Goal: Task Accomplishment & Management: Manage account settings

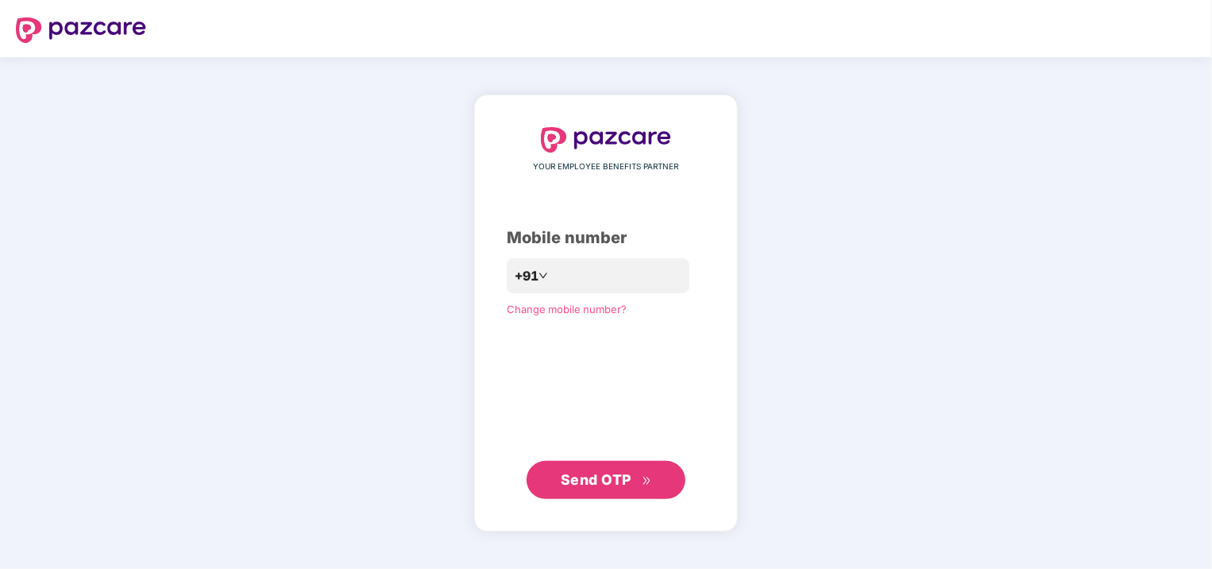
click at [606, 472] on span "Send OTP" at bounding box center [596, 479] width 71 height 17
click at [552, 276] on input "**********" at bounding box center [617, 275] width 130 height 25
type input "**********"
click at [632, 483] on span "Send OTP" at bounding box center [606, 480] width 91 height 22
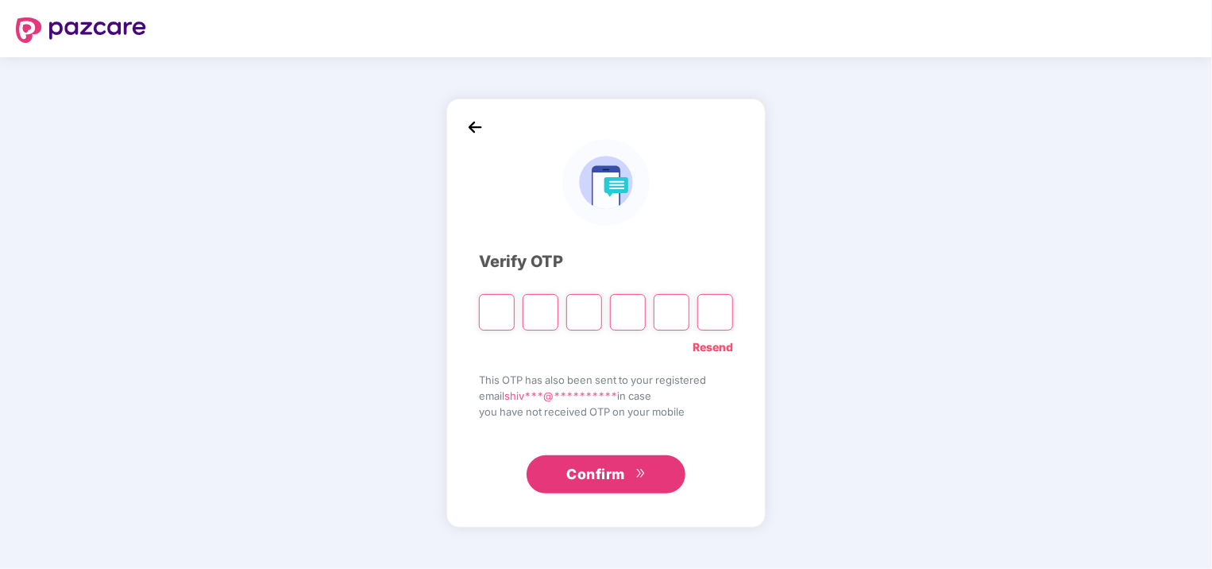
type input "*"
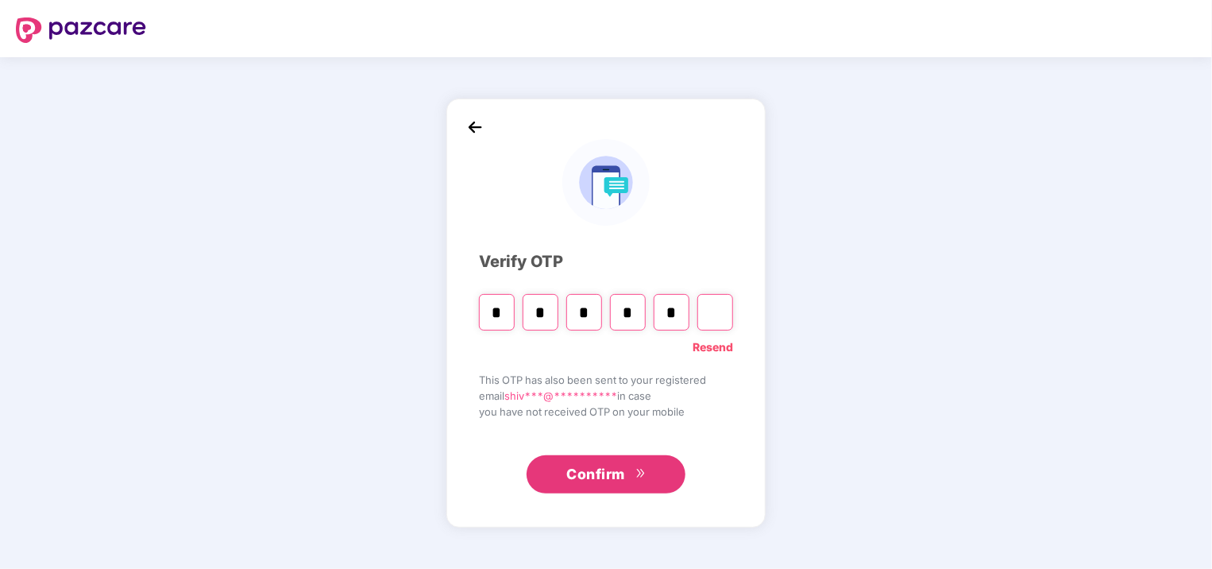
type input "*"
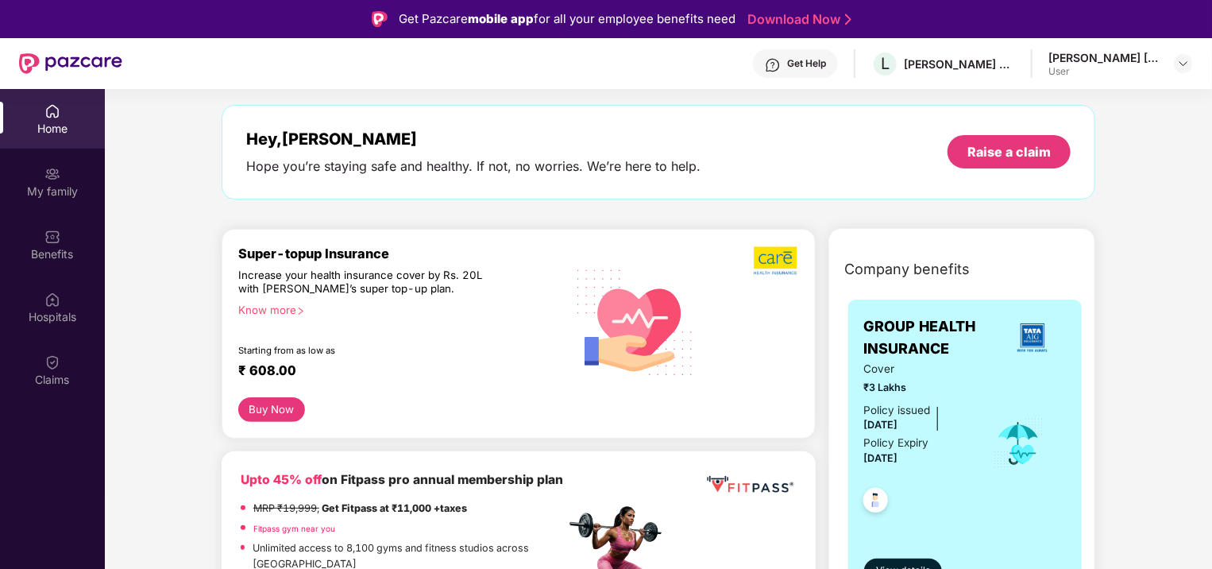
scroll to position [54, 0]
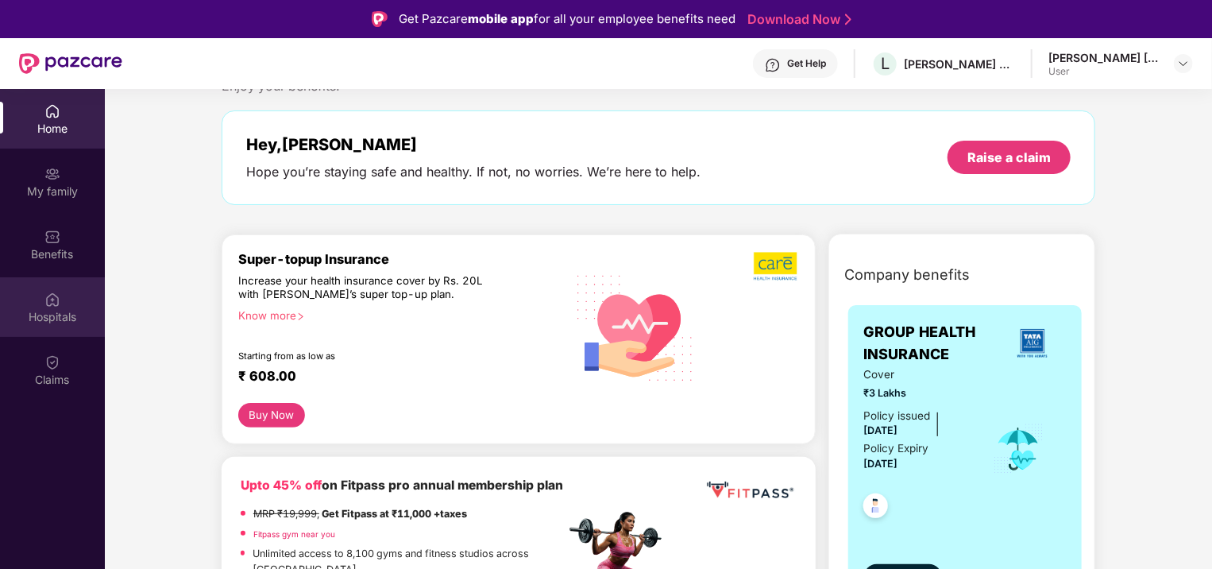
click at [48, 295] on img at bounding box center [52, 299] width 16 height 16
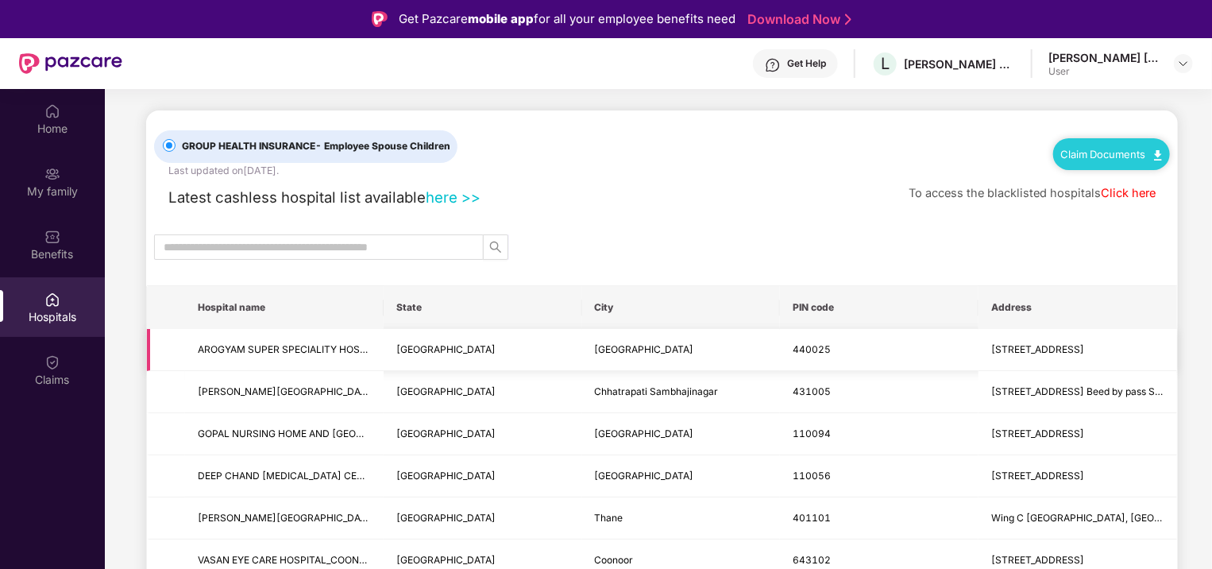
scroll to position [6, 0]
click at [356, 243] on input "text" at bounding box center [313, 246] width 298 height 17
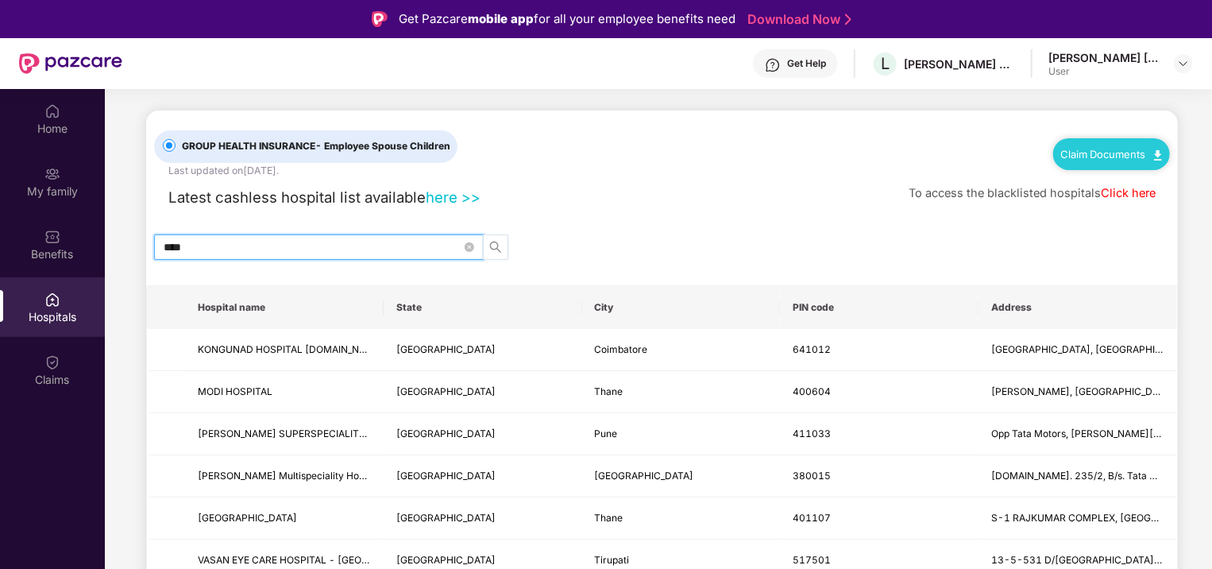
click at [500, 250] on icon "search" at bounding box center [495, 247] width 13 height 13
type input "****"
click at [466, 213] on div "GROUP HEALTH INSURANCE - Employee Spouse Children Last updated on 28 Sep 2025 .…" at bounding box center [662, 401] width 1032 height 582
click at [470, 248] on icon "close-circle" at bounding box center [470, 247] width 10 height 10
click at [470, 248] on span at bounding box center [470, 246] width 10 height 17
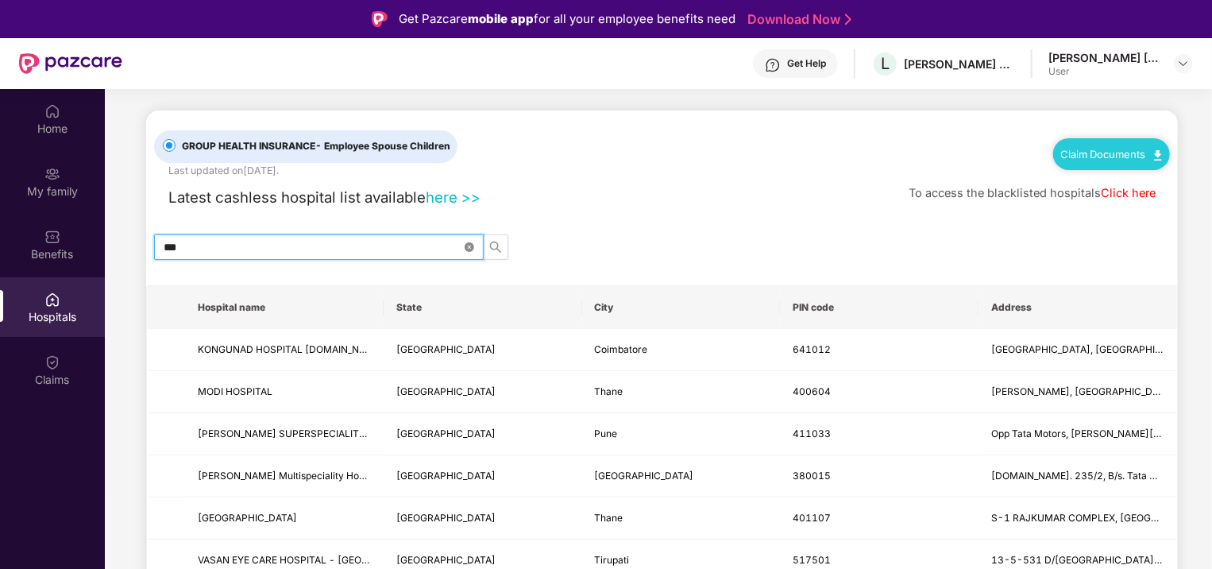
type input "****"
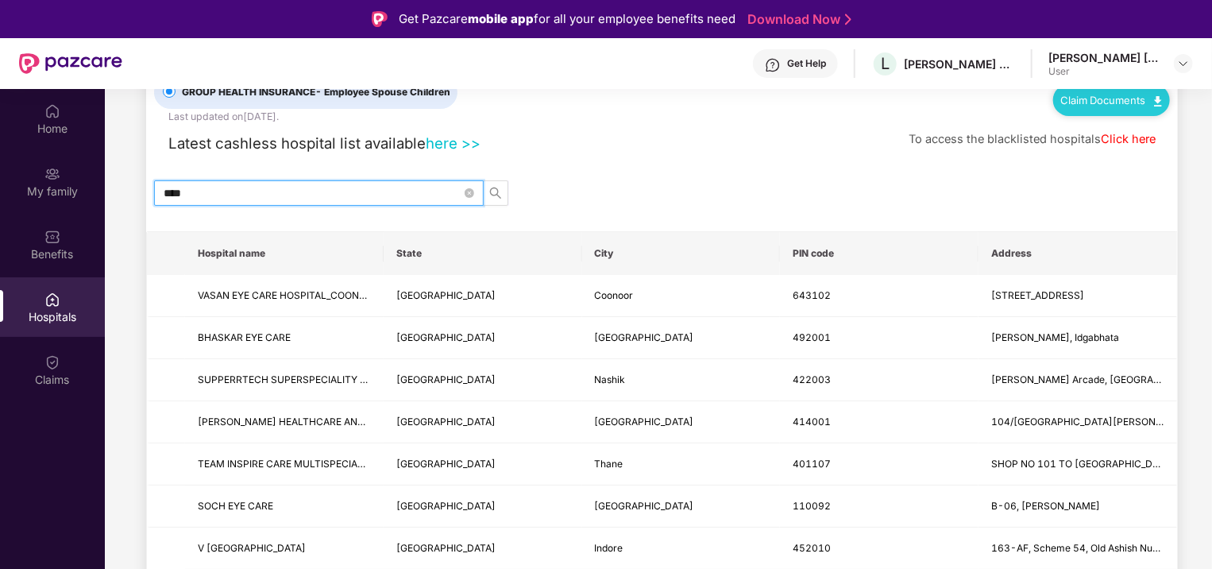
scroll to position [0, 0]
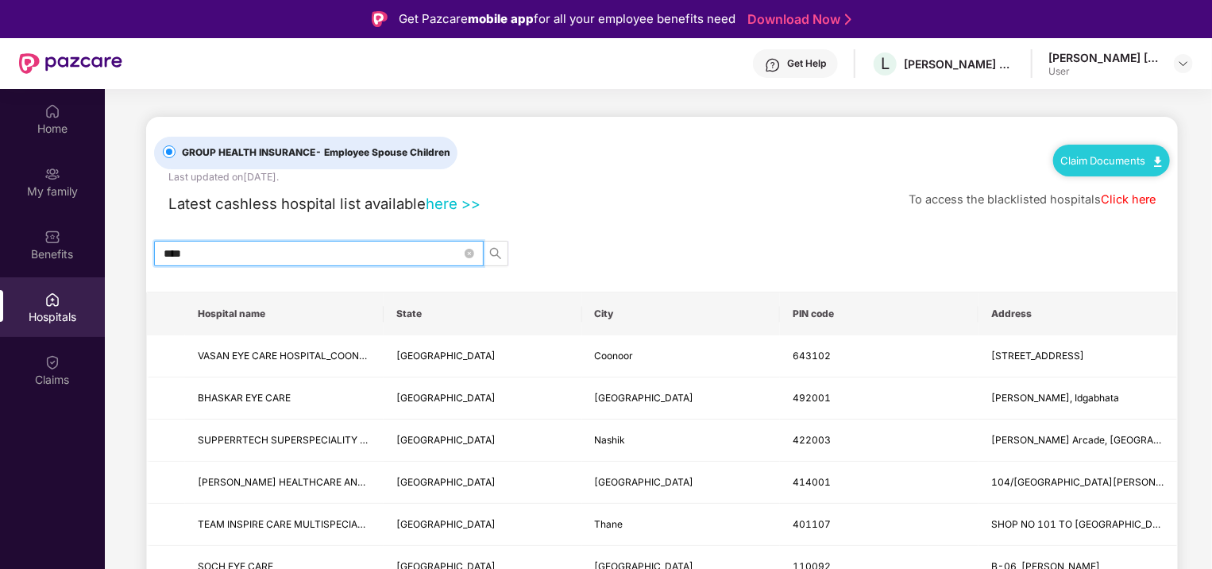
click at [314, 249] on input "****" at bounding box center [313, 253] width 298 height 17
click at [503, 251] on span "search" at bounding box center [496, 253] width 24 height 13
click at [493, 251] on icon "search" at bounding box center [495, 253] width 13 height 13
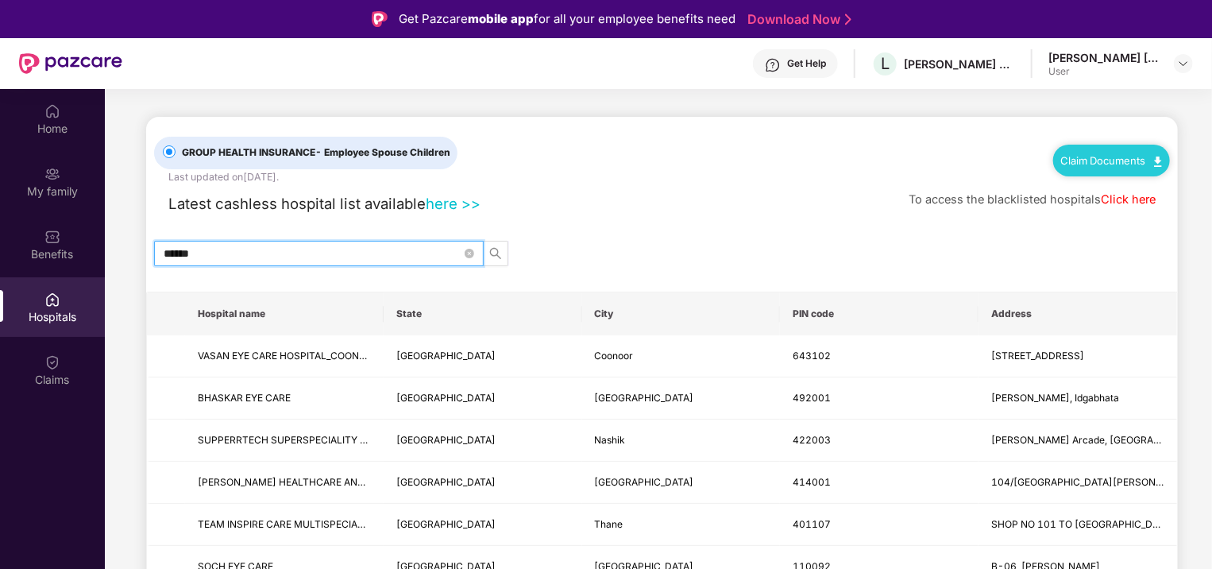
type input "******"
click at [467, 203] on link "here >>" at bounding box center [453, 203] width 55 height 17
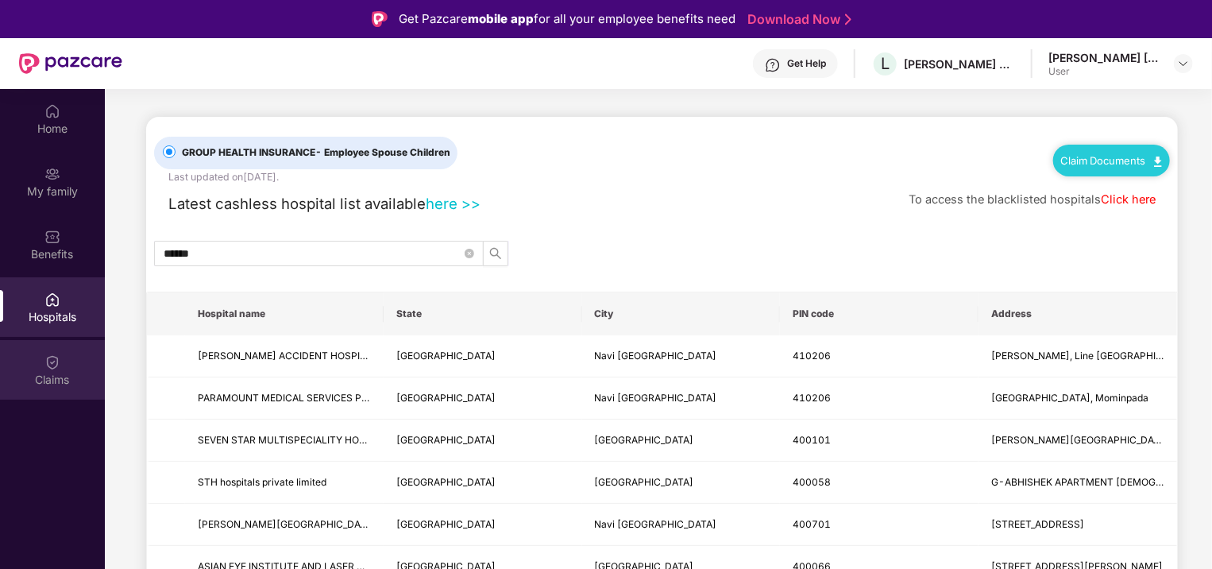
click at [48, 365] on img at bounding box center [52, 362] width 16 height 16
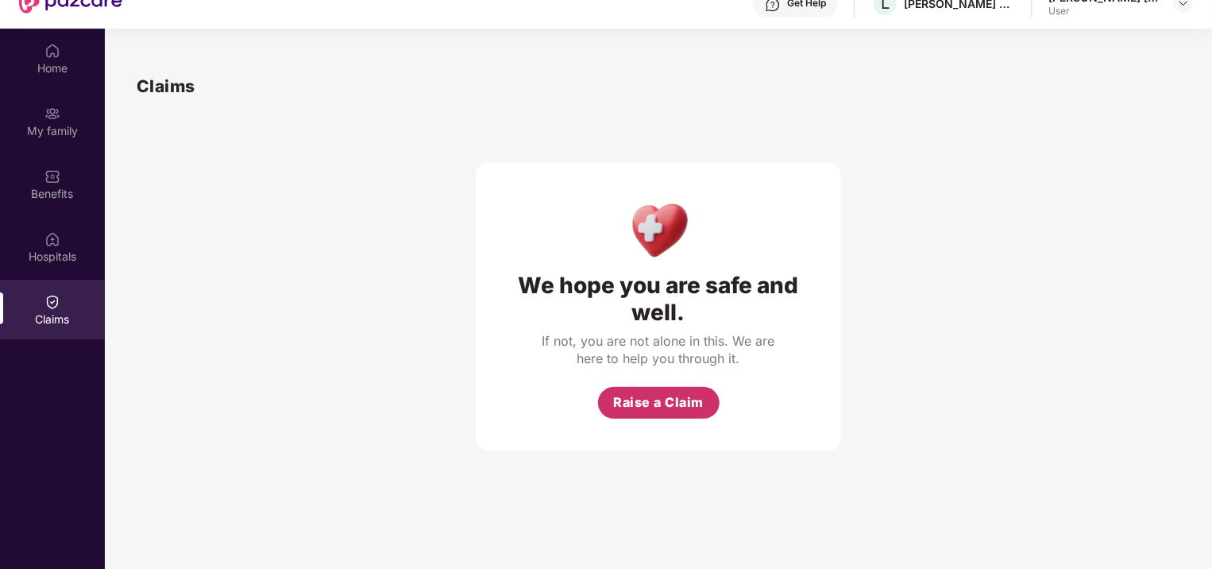
click at [635, 402] on span "Raise a Claim" at bounding box center [658, 402] width 91 height 20
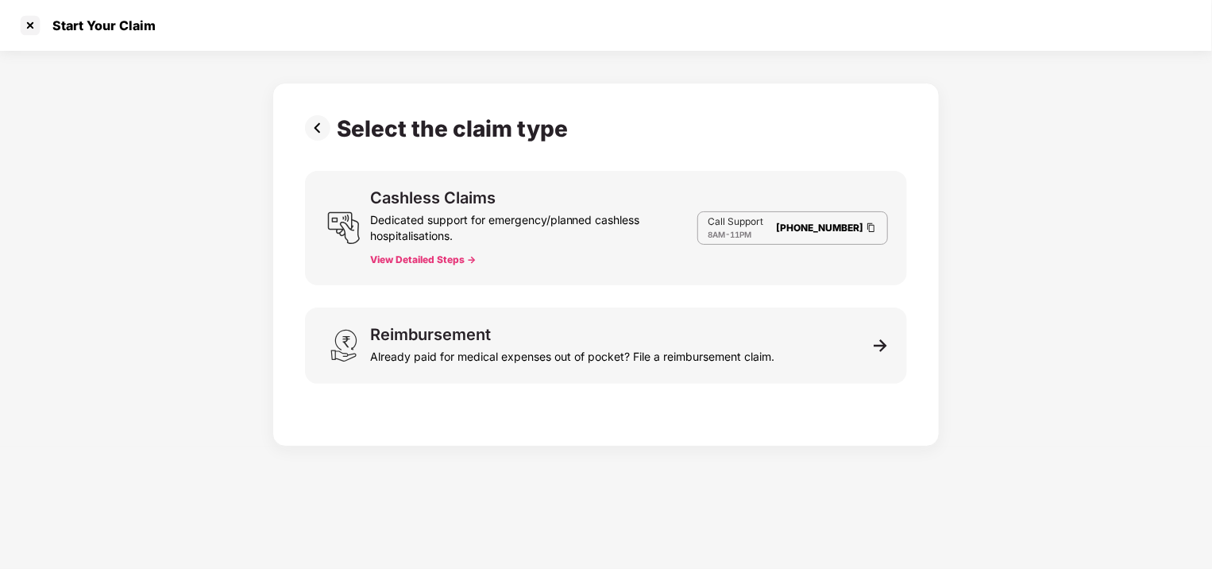
scroll to position [10, 0]
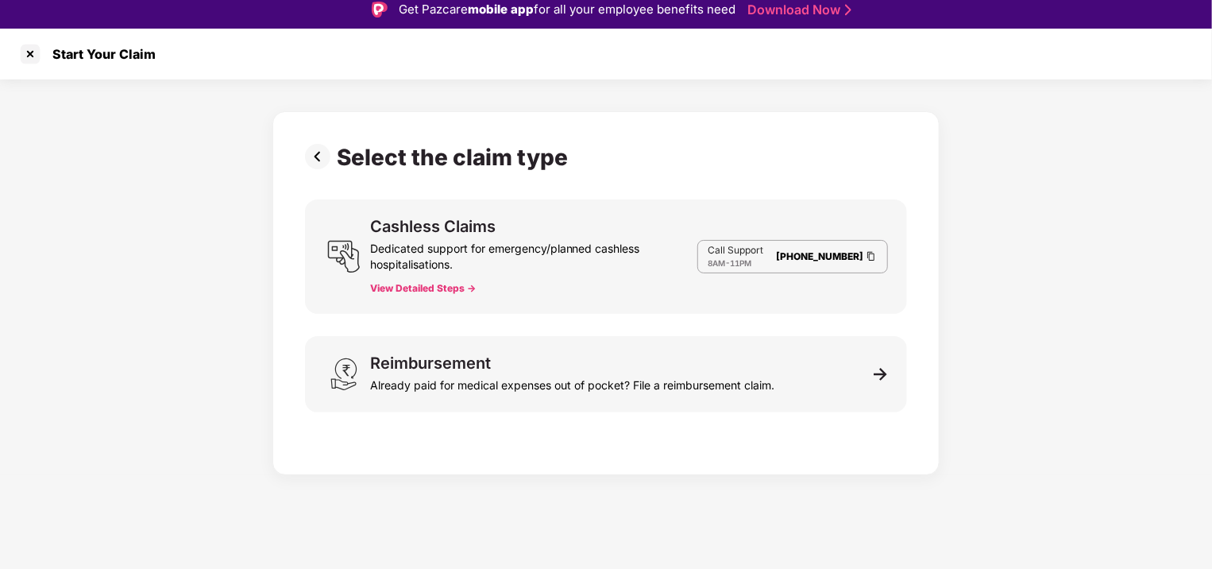
click at [429, 287] on button "View Detailed Steps ->" at bounding box center [423, 288] width 106 height 13
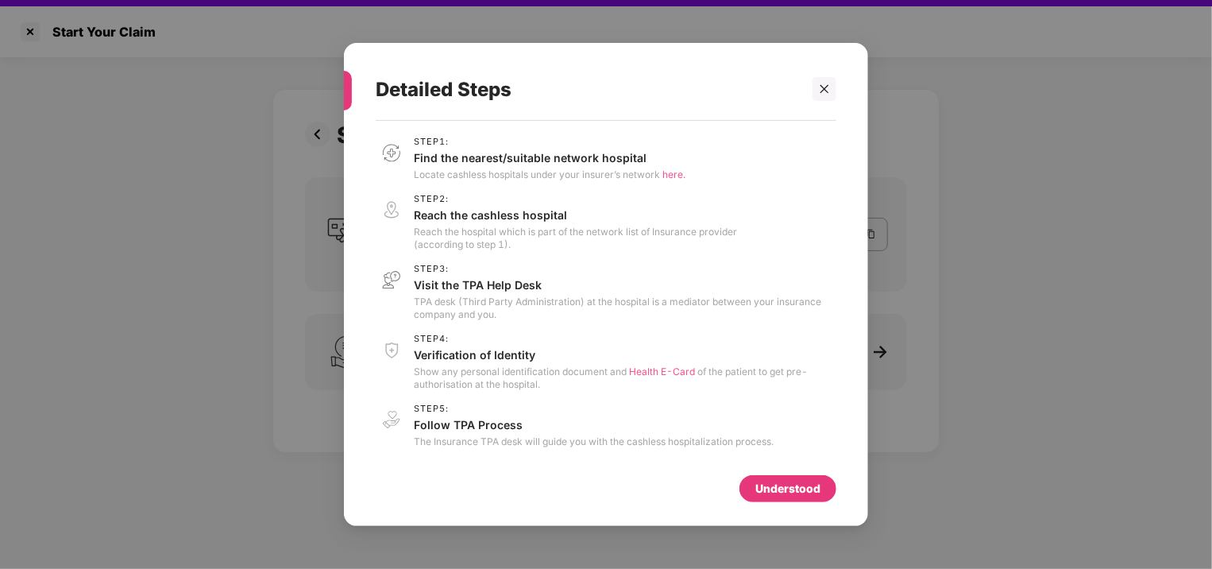
scroll to position [25, 0]
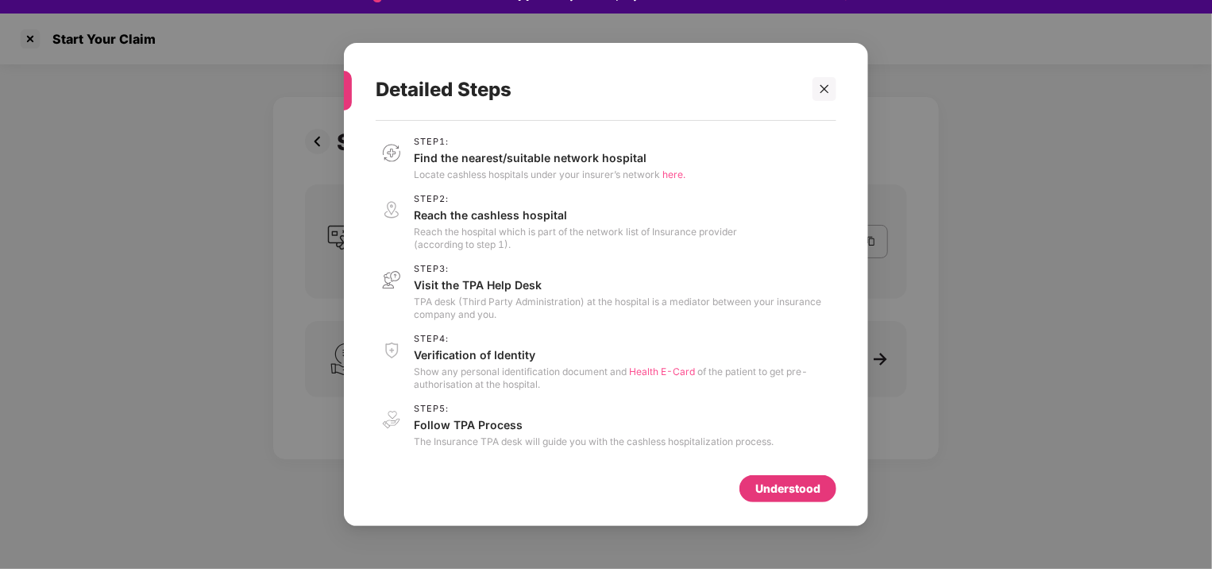
click at [767, 479] on div "Understood" at bounding box center [787, 488] width 97 height 27
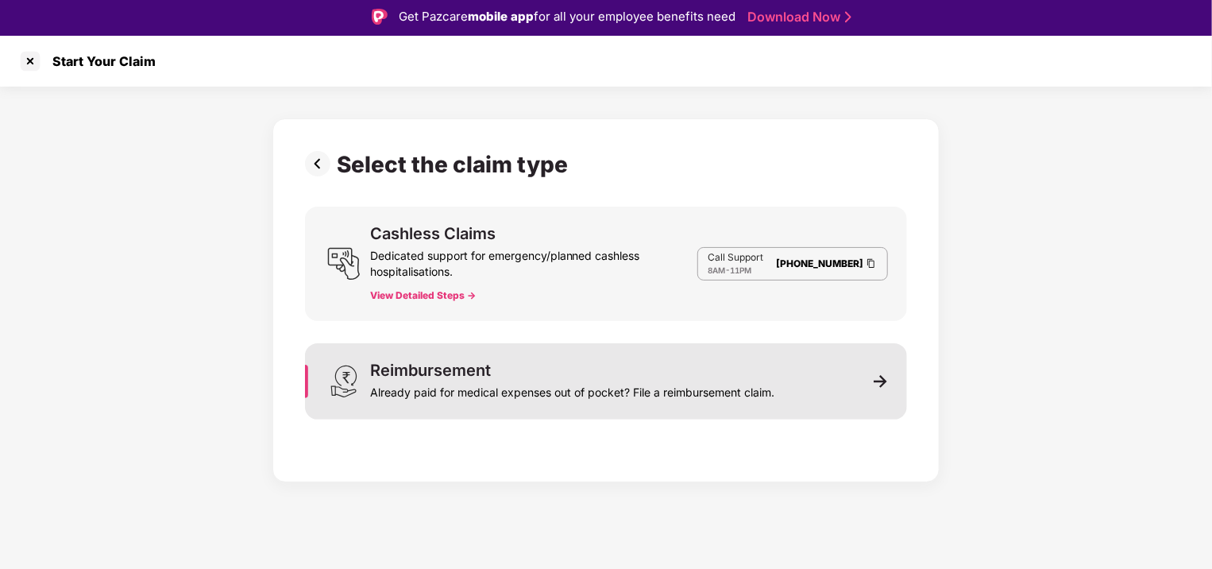
scroll to position [0, 0]
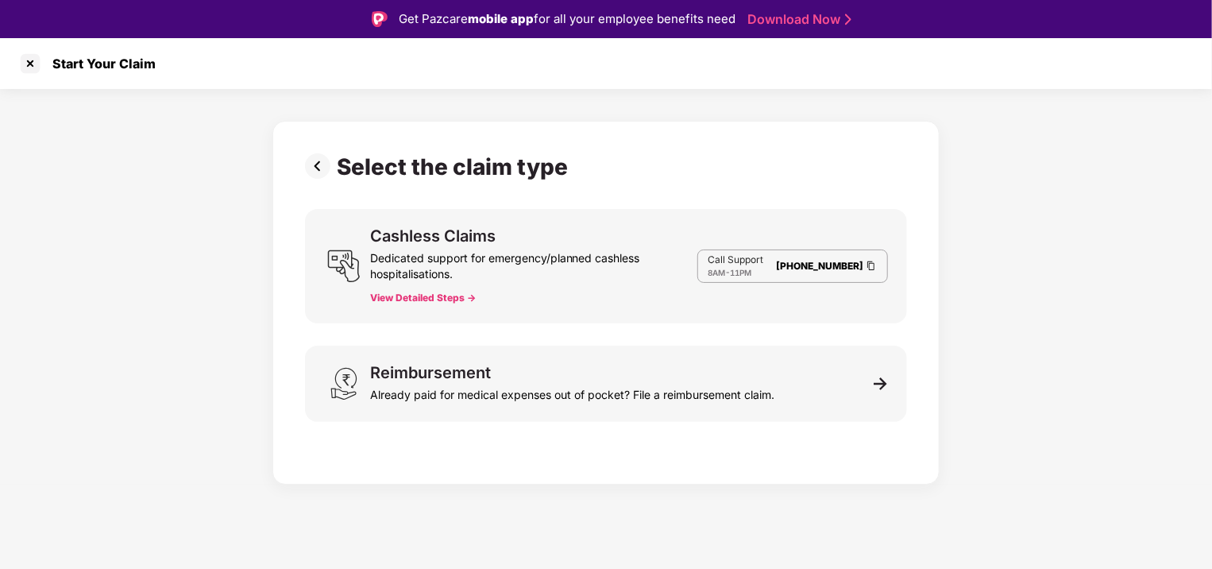
click at [783, 21] on link "Download Now" at bounding box center [796, 19] width 99 height 17
click at [28, 63] on div at bounding box center [29, 63] width 25 height 25
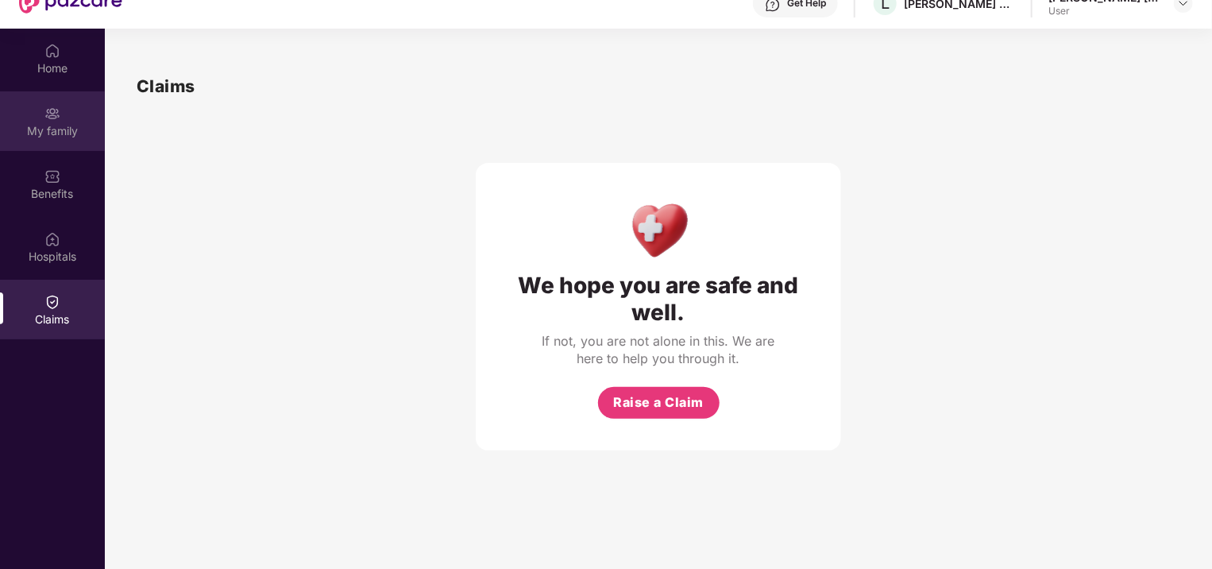
click at [64, 126] on div "My family" at bounding box center [52, 131] width 105 height 16
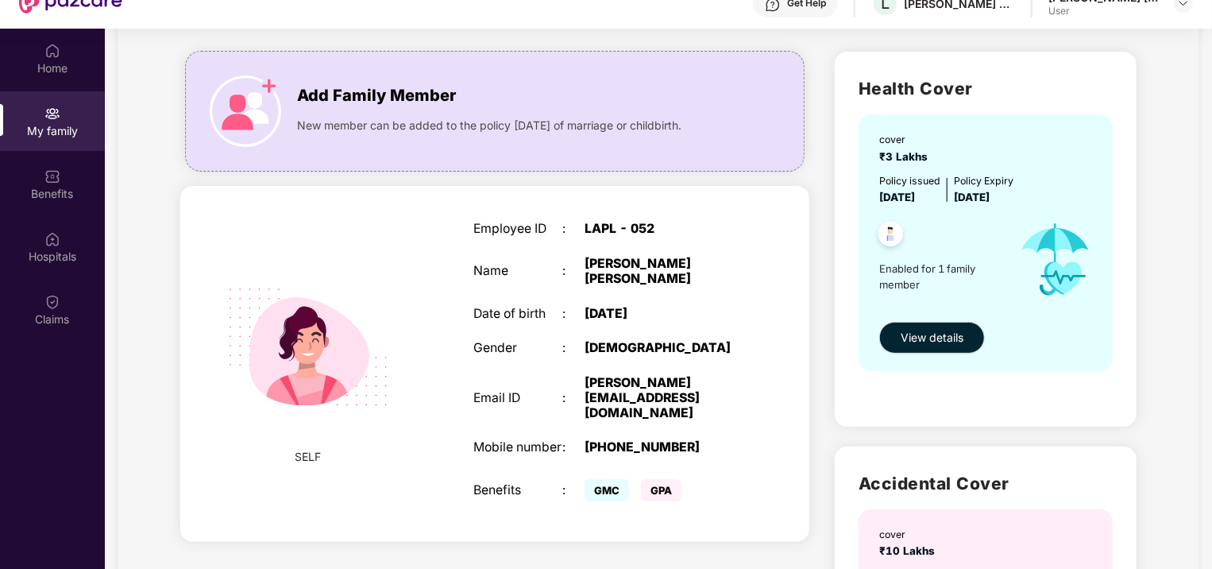
scroll to position [165, 0]
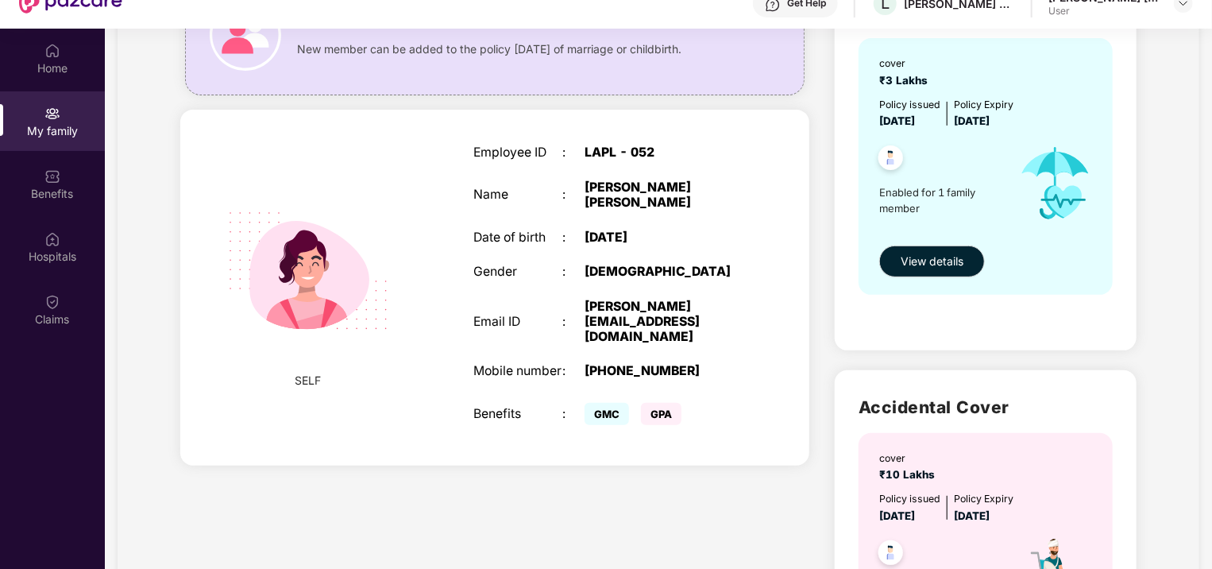
click at [894, 83] on span "₹3 Lakhs" at bounding box center [906, 80] width 55 height 13
drag, startPoint x: 894, startPoint y: 83, endPoint x: 856, endPoint y: 151, distance: 78.2
click at [856, 151] on div "Health Cover cover ₹3 Lakhs Policy issued 01 June 2025 Policy Expiry 31 May 202…" at bounding box center [986, 162] width 302 height 375
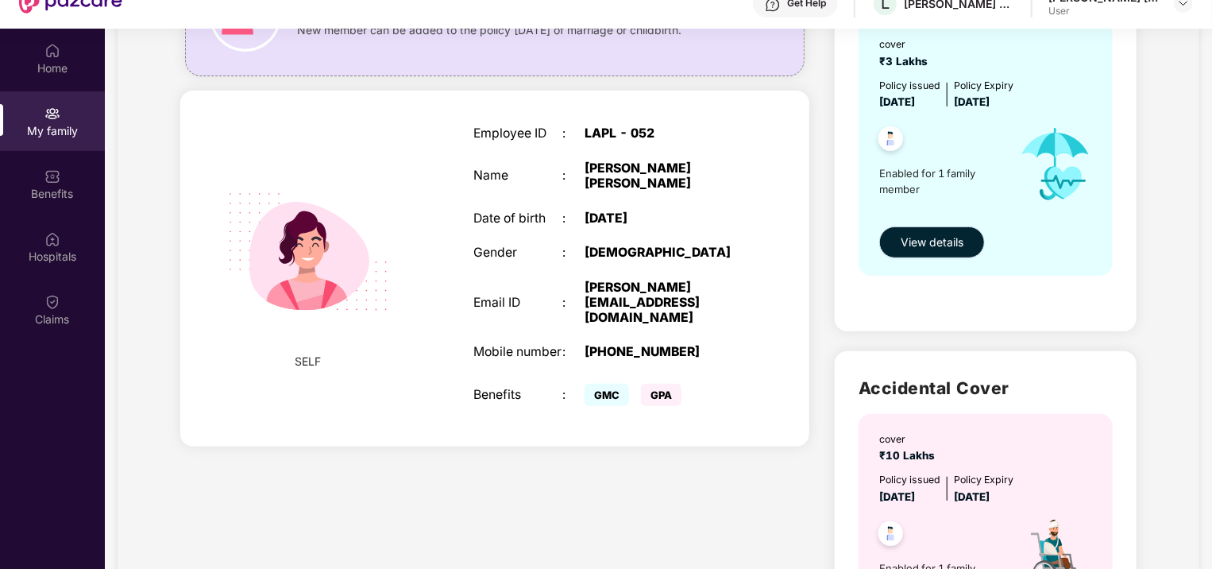
scroll to position [175, 0]
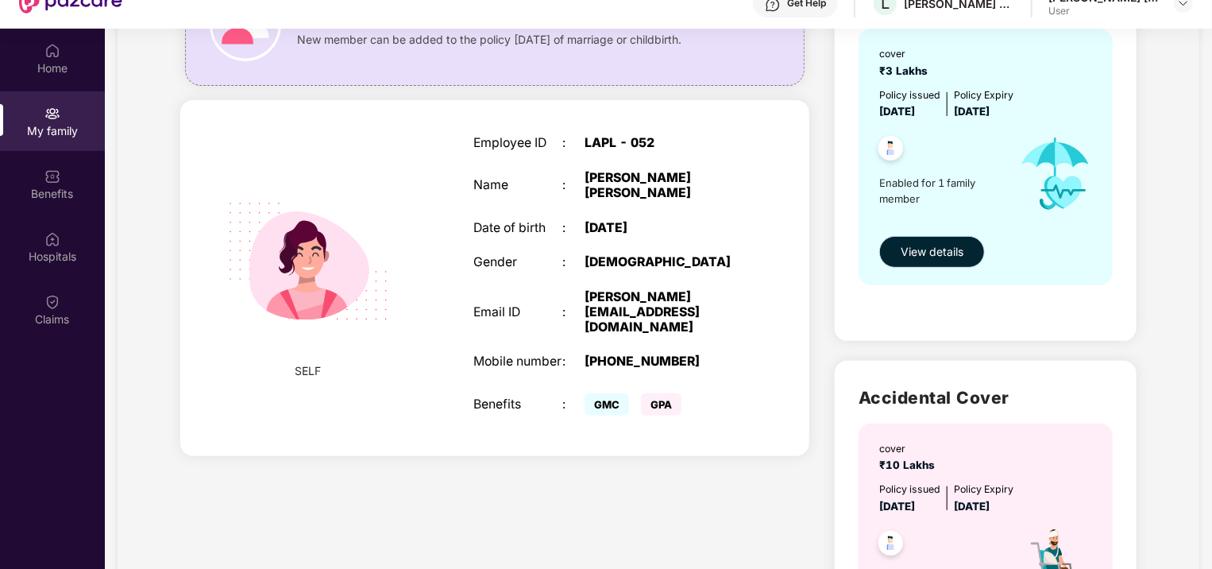
click at [922, 245] on span "View details" at bounding box center [932, 251] width 63 height 17
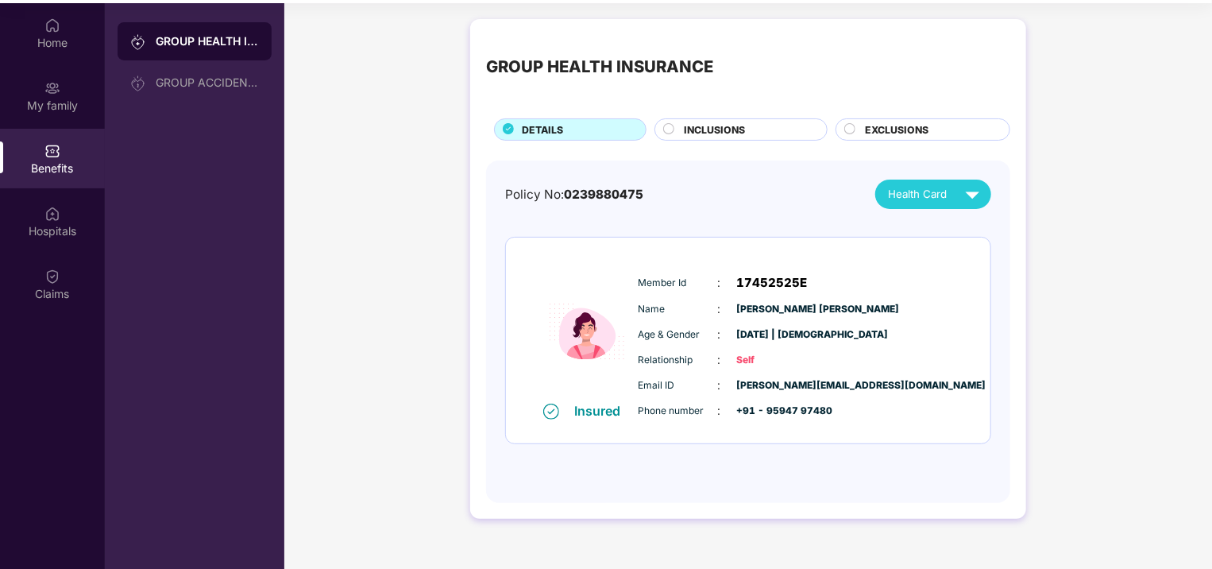
scroll to position [86, 0]
click at [1058, 233] on img at bounding box center [1064, 232] width 12 height 12
click at [709, 129] on span "INCLUSIONS" at bounding box center [715, 129] width 61 height 15
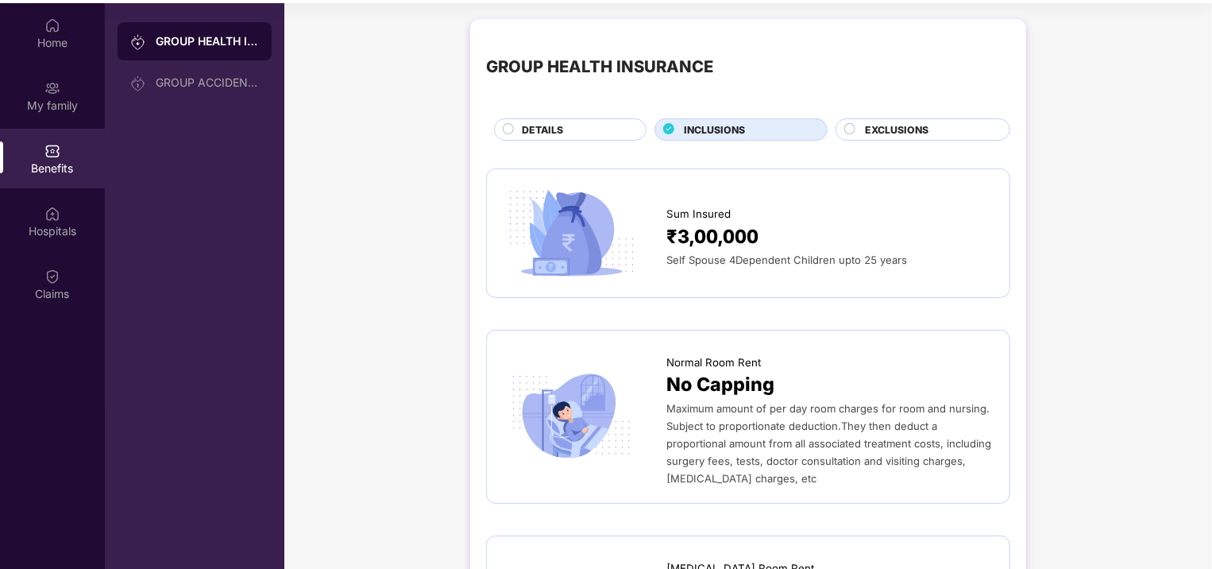
scroll to position [0, 0]
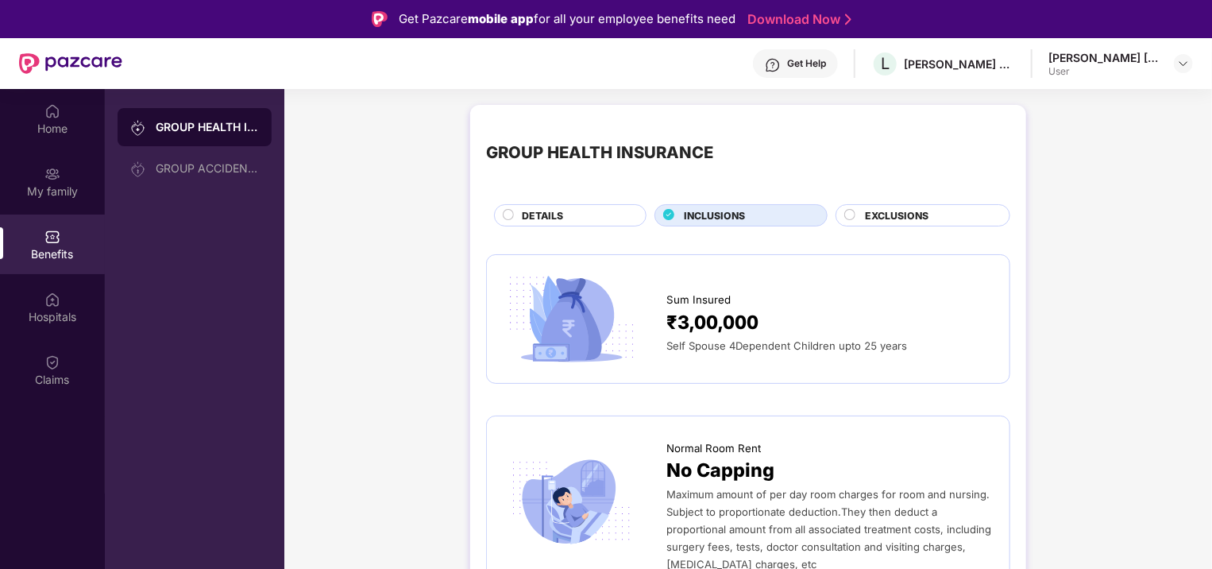
click at [888, 218] on span "EXCLUSIONS" at bounding box center [897, 215] width 64 height 15
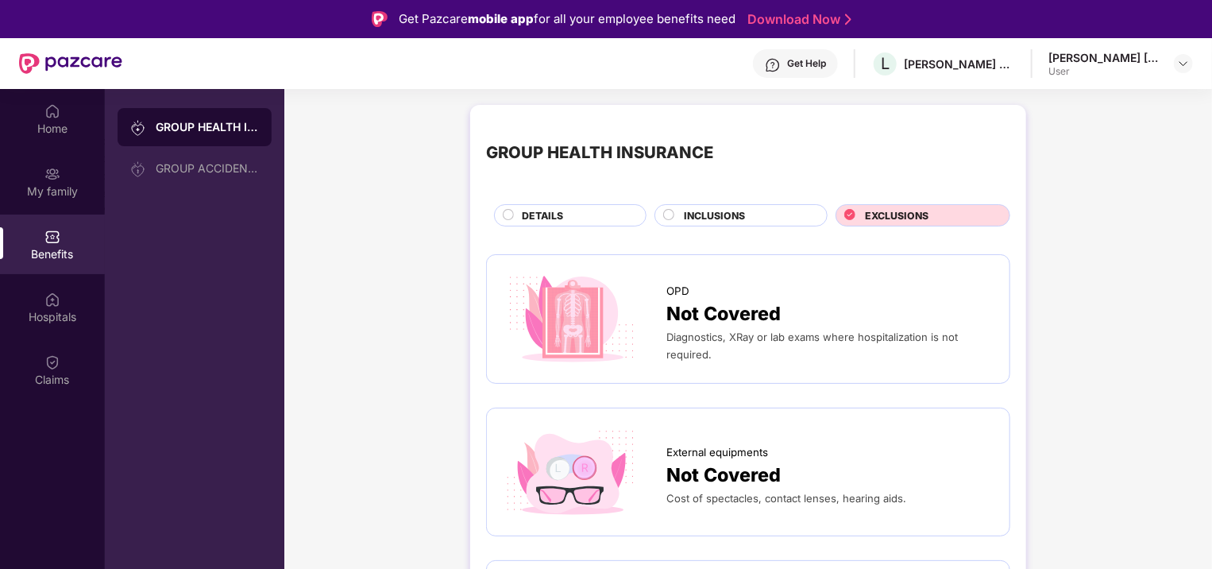
click at [580, 214] on div "DETAILS" at bounding box center [576, 216] width 124 height 17
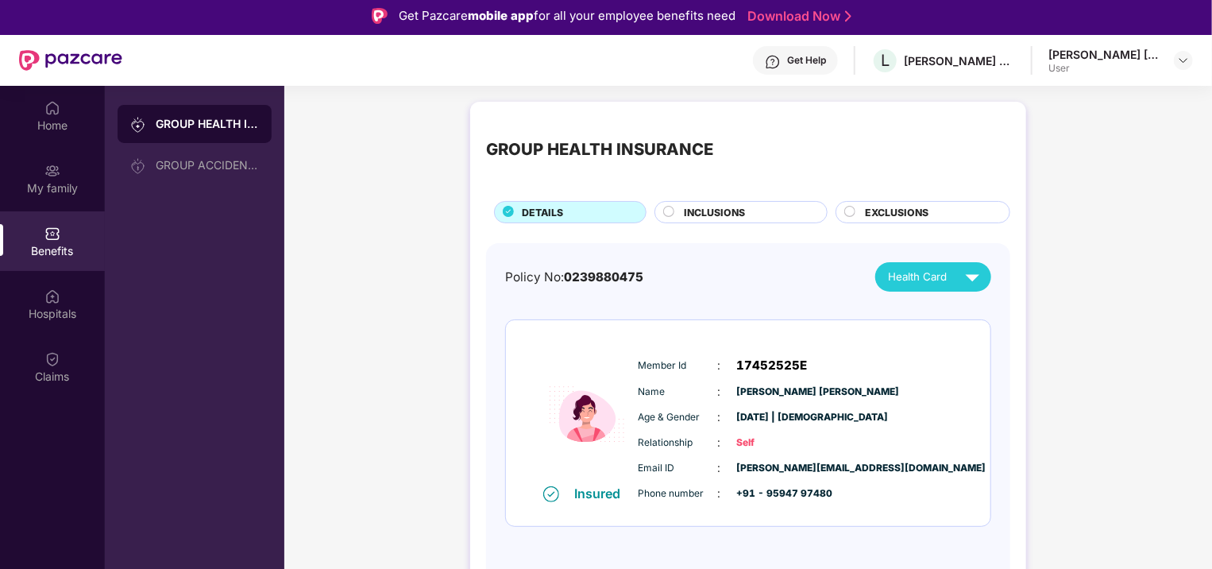
scroll to position [2, 0]
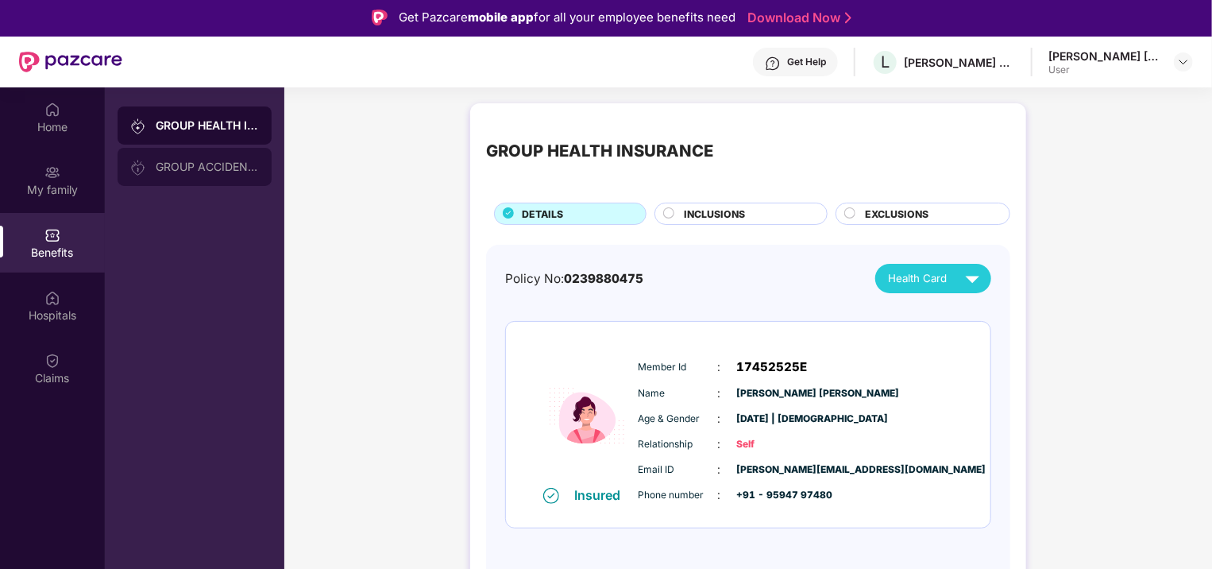
click at [232, 161] on div "GROUP ACCIDENTAL INSURANCE" at bounding box center [207, 166] width 103 height 13
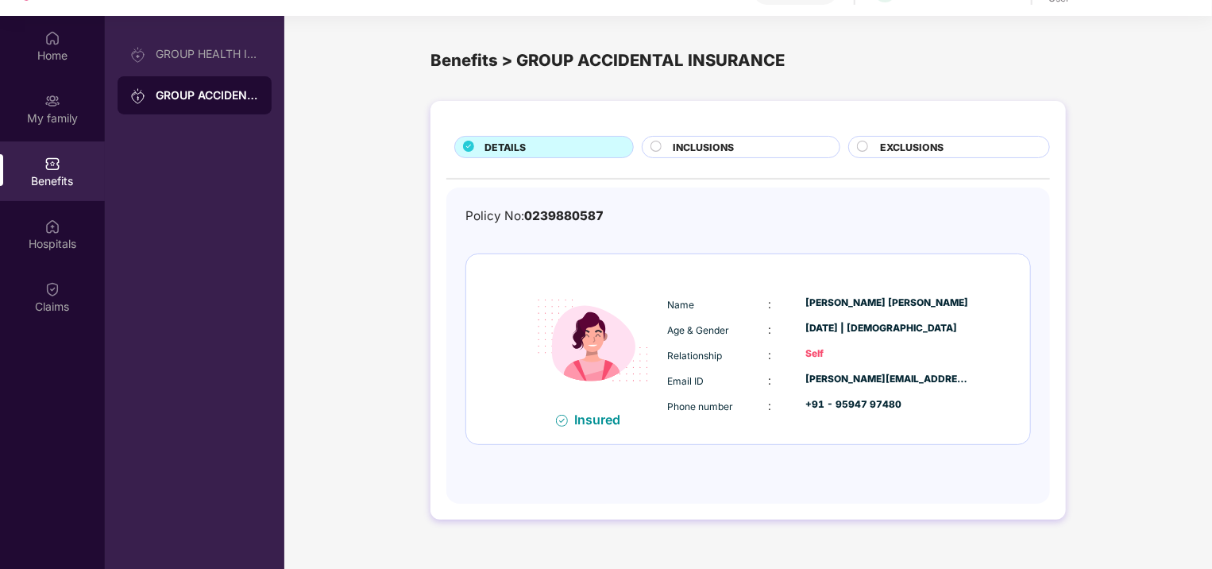
scroll to position [75, 0]
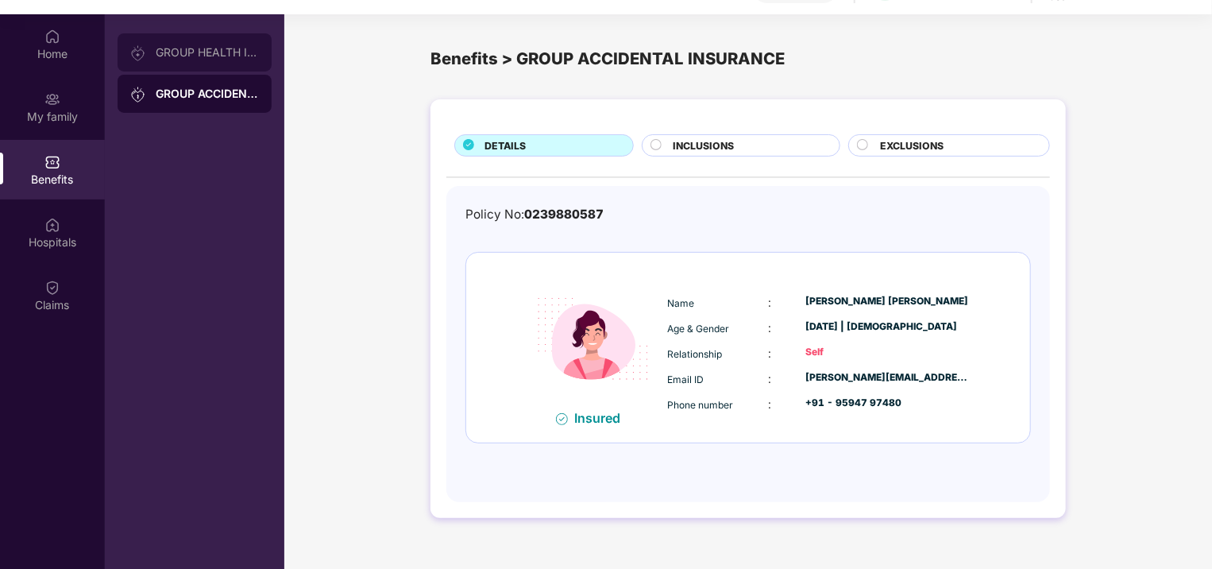
click at [201, 42] on div "GROUP HEALTH INSURANCE" at bounding box center [195, 52] width 154 height 38
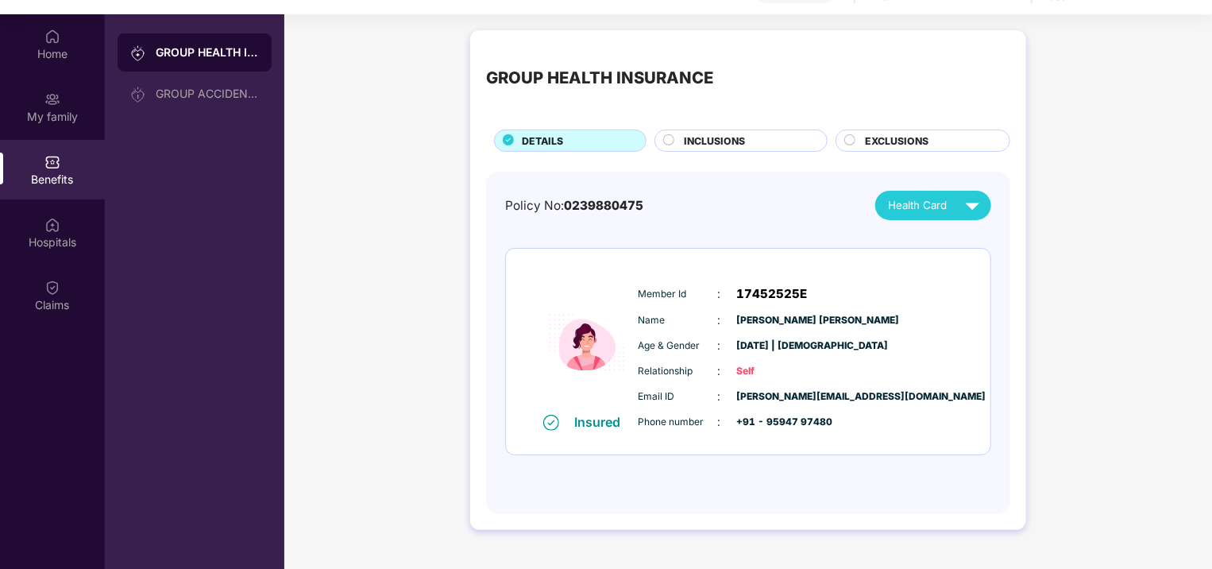
scroll to position [89, 0]
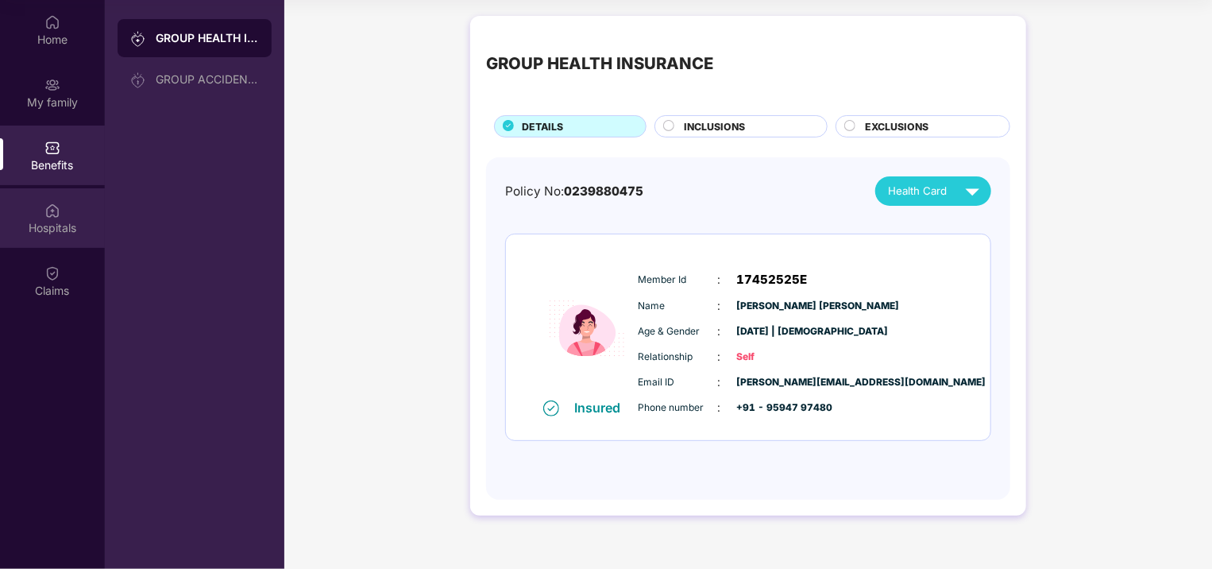
click at [79, 222] on div "Hospitals" at bounding box center [52, 228] width 105 height 16
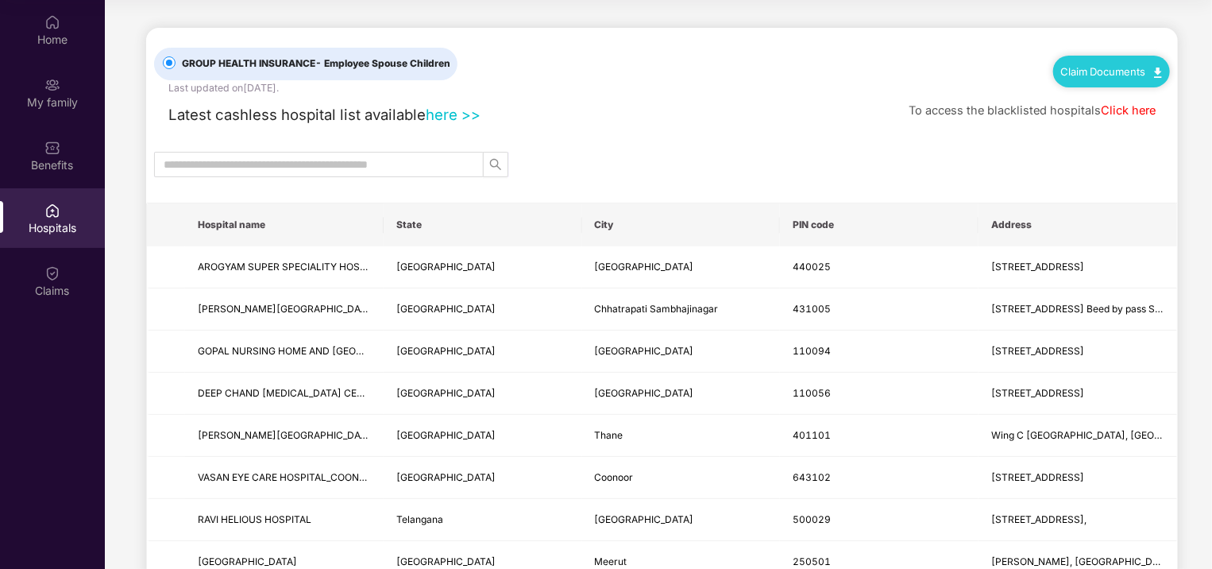
click at [1119, 76] on link "Claim Documents" at bounding box center [1111, 71] width 101 height 13
click at [1151, 97] on link "Claim Form" at bounding box center [1117, 100] width 103 height 34
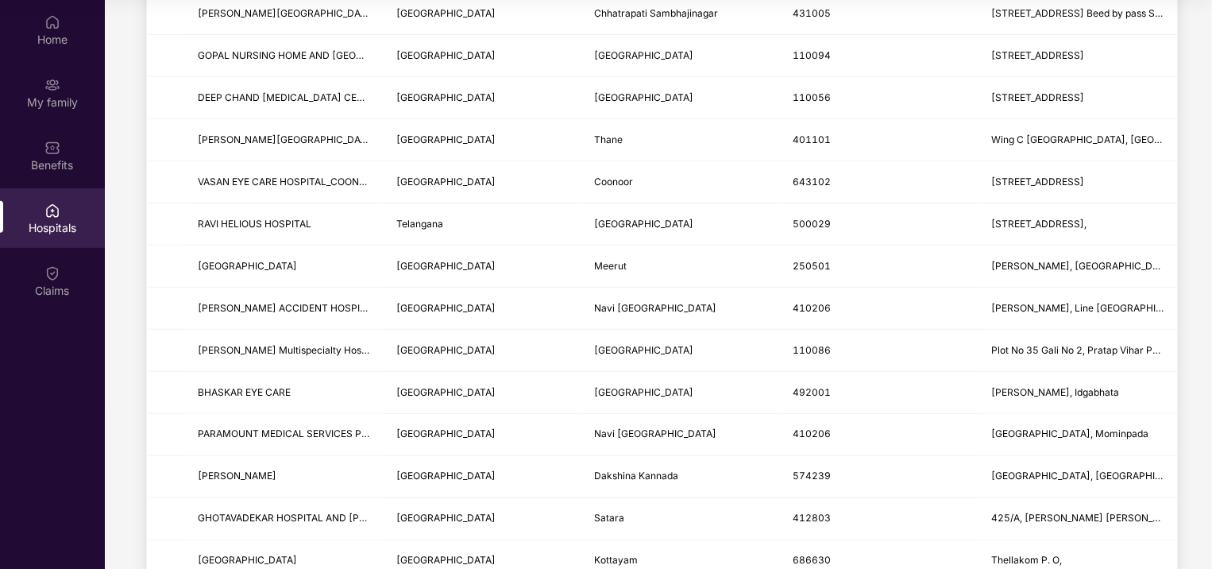
scroll to position [0, 0]
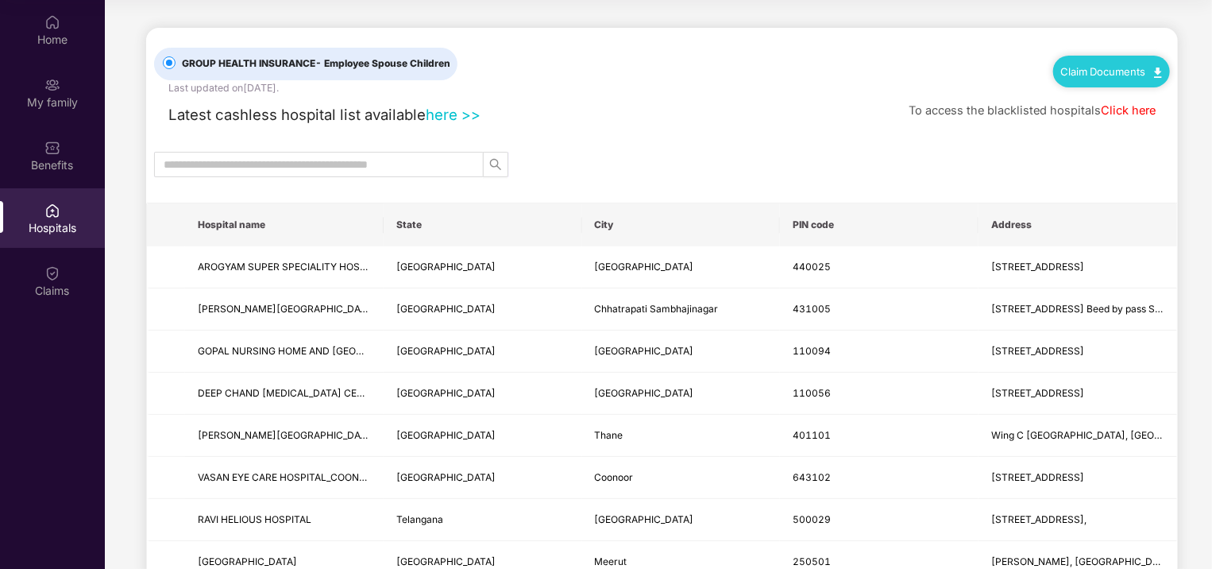
click at [1142, 110] on link "Click here" at bounding box center [1128, 110] width 55 height 14
click at [63, 41] on div "Home" at bounding box center [52, 40] width 105 height 16
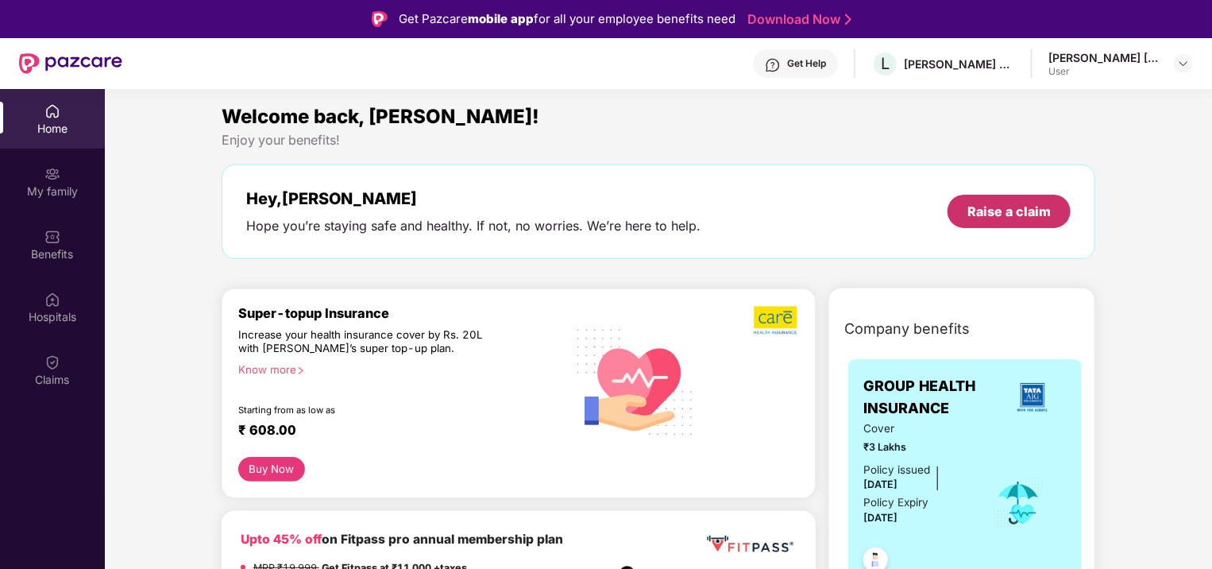
click at [986, 210] on div "Raise a claim" at bounding box center [1008, 211] width 83 height 17
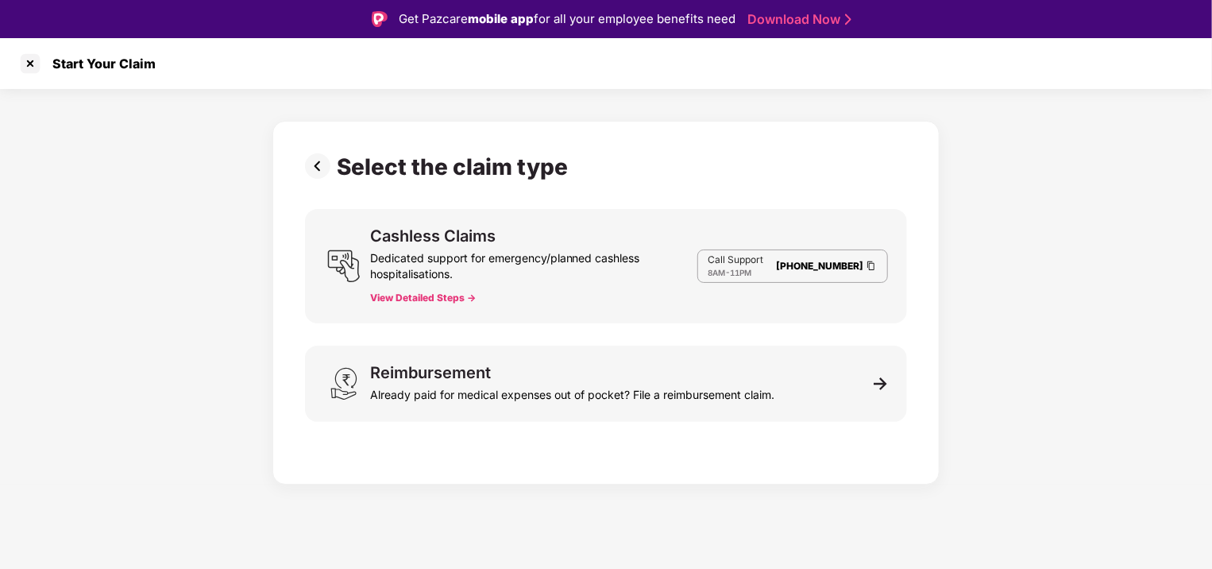
click at [321, 155] on img at bounding box center [321, 165] width 32 height 25
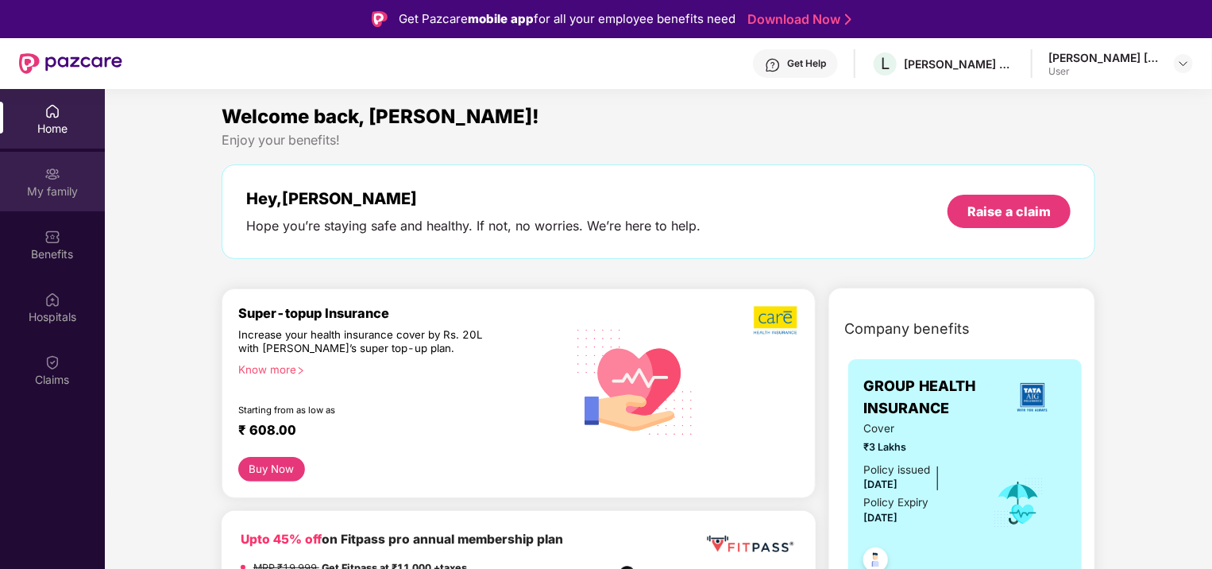
click at [87, 197] on div "My family" at bounding box center [52, 191] width 105 height 16
